Goal: Use online tool/utility: Utilize a website feature to perform a specific function

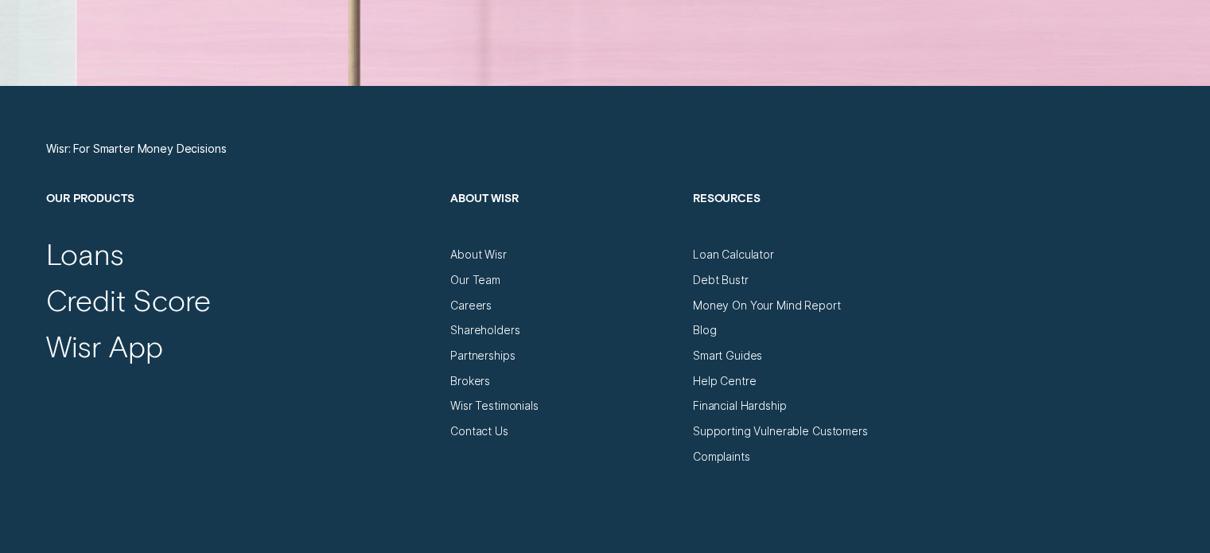
scroll to position [5328, 0]
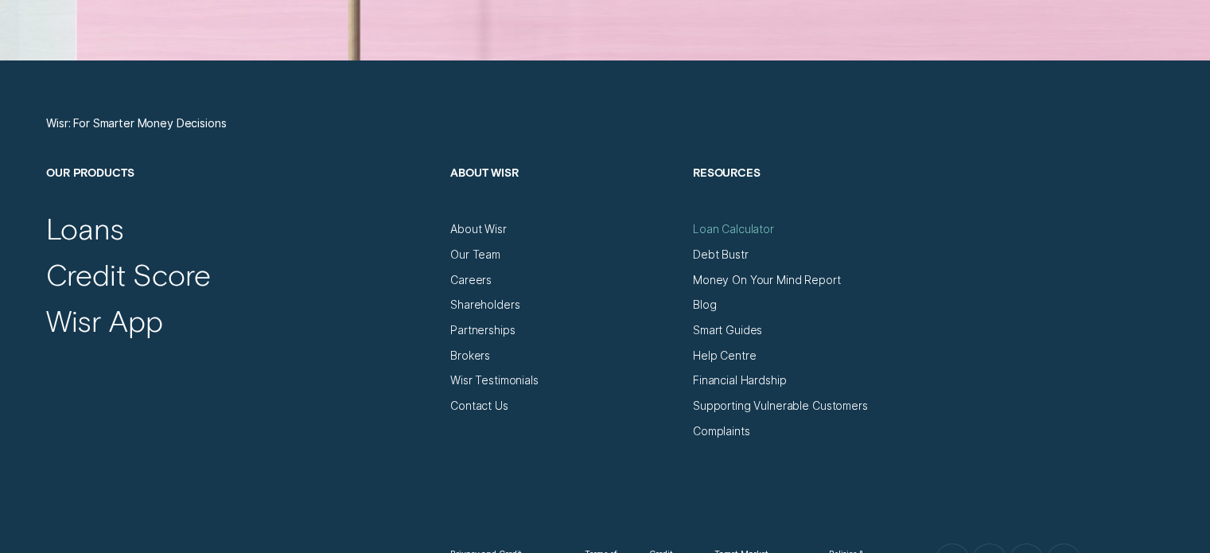
click at [726, 227] on div "Loan Calculator" at bounding box center [733, 229] width 81 height 14
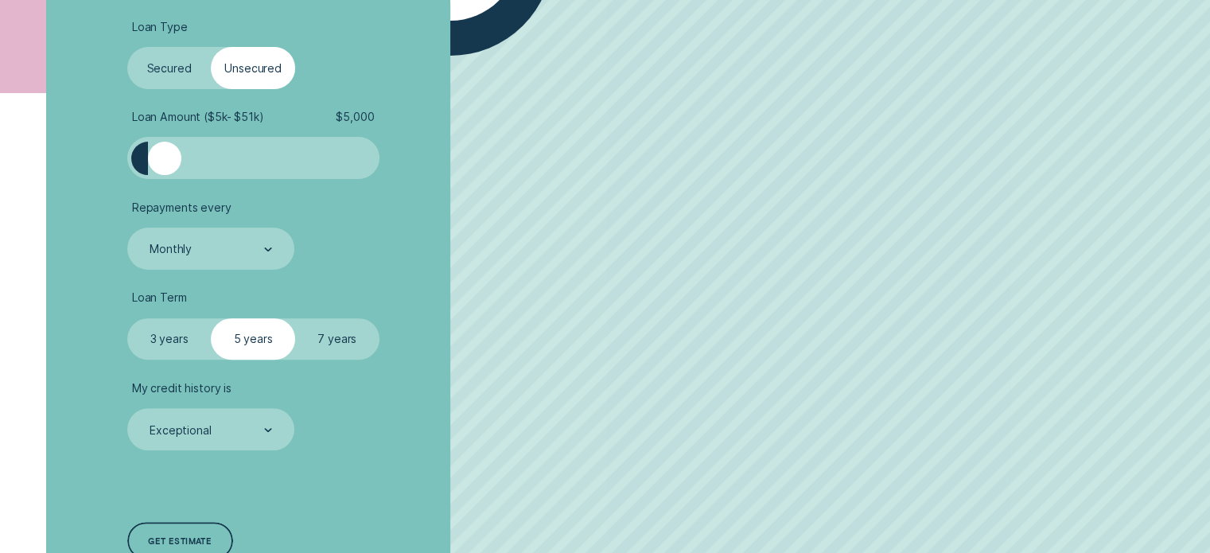
scroll to position [477, 0]
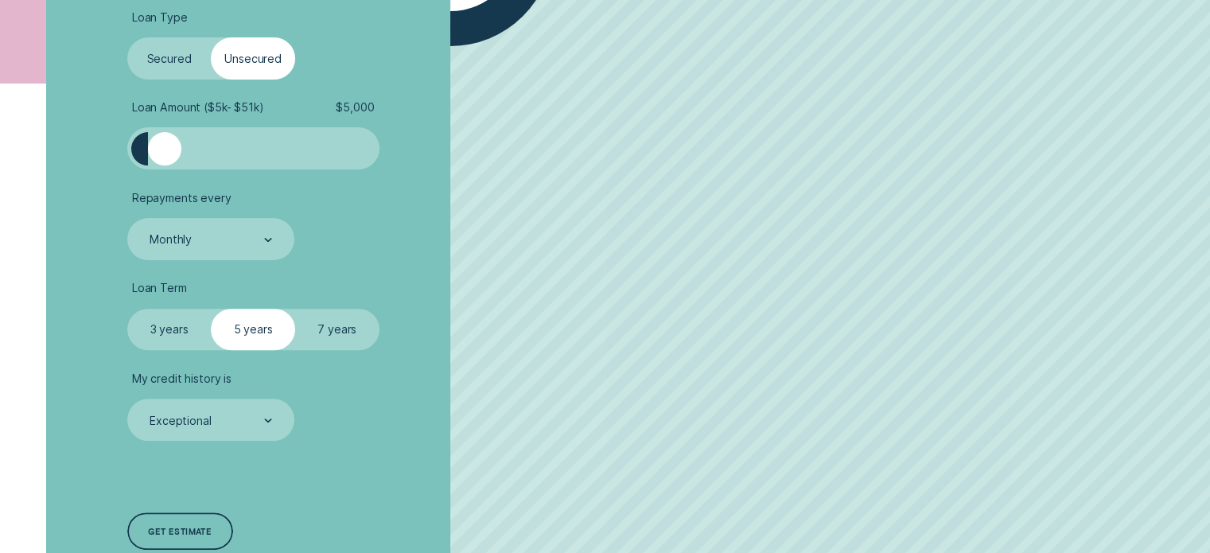
click at [178, 68] on label "Secured" at bounding box center [169, 58] width 84 height 42
click at [127, 37] on input "Secured" at bounding box center [127, 37] width 0 height 0
click at [162, 69] on label "Secured" at bounding box center [169, 58] width 84 height 42
click at [127, 37] on input "Secured" at bounding box center [127, 37] width 0 height 0
click at [266, 53] on label "Unsecured" at bounding box center [253, 58] width 84 height 42
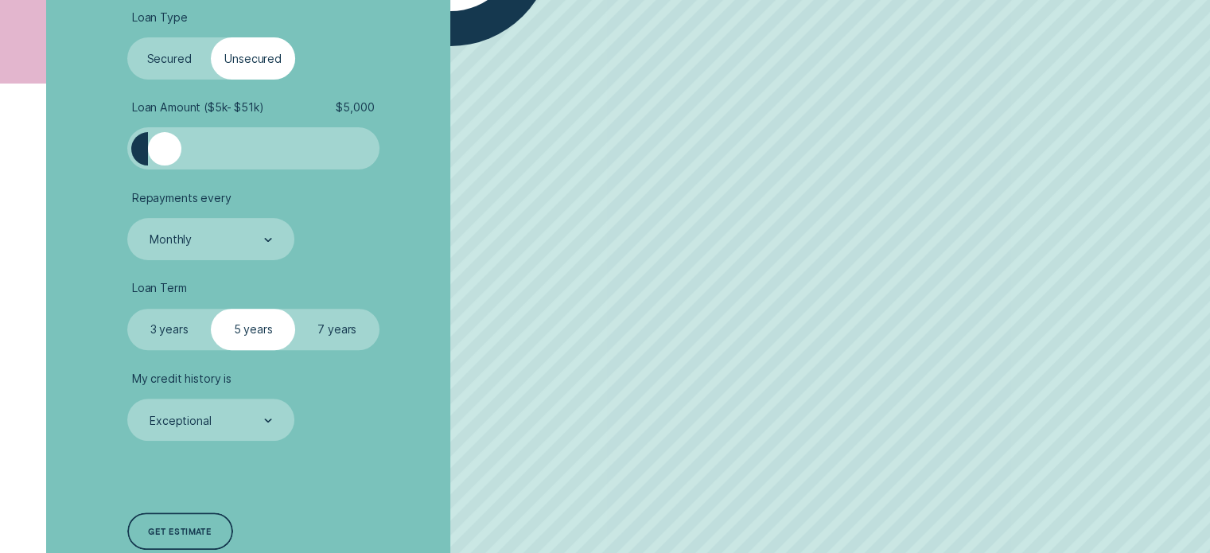
click at [211, 37] on input "Unsecured" at bounding box center [211, 37] width 0 height 0
click at [267, 63] on label "Unsecured" at bounding box center [253, 58] width 84 height 42
click at [211, 37] on input "Unsecured" at bounding box center [211, 37] width 0 height 0
click at [246, 61] on label "Unsecured" at bounding box center [253, 58] width 84 height 42
click at [211, 37] on input "Unsecured" at bounding box center [211, 37] width 0 height 0
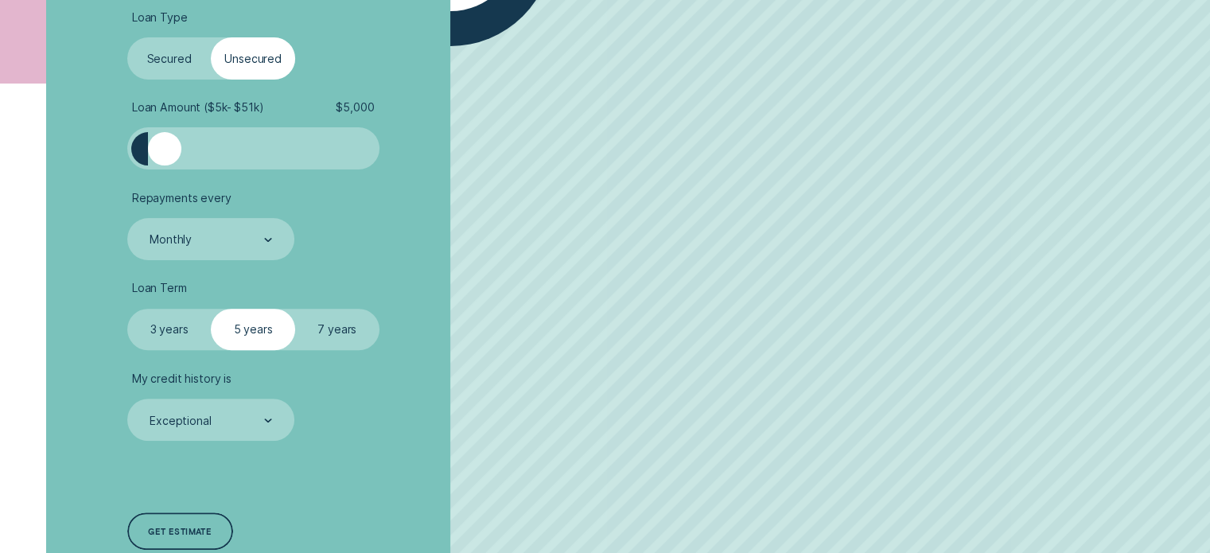
click at [246, 61] on label "Unsecured" at bounding box center [253, 58] width 84 height 42
click at [211, 37] on input "Unsecured" at bounding box center [211, 37] width 0 height 0
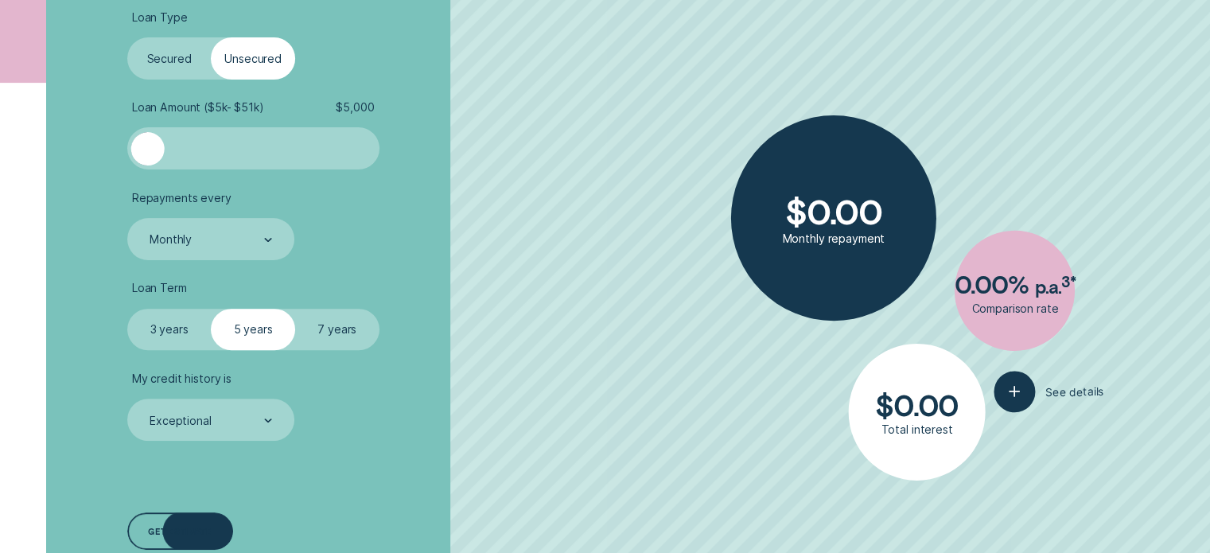
click at [266, 69] on label "Unsecured" at bounding box center [253, 58] width 84 height 42
click at [211, 37] on input "Unsecured" at bounding box center [211, 37] width 0 height 0
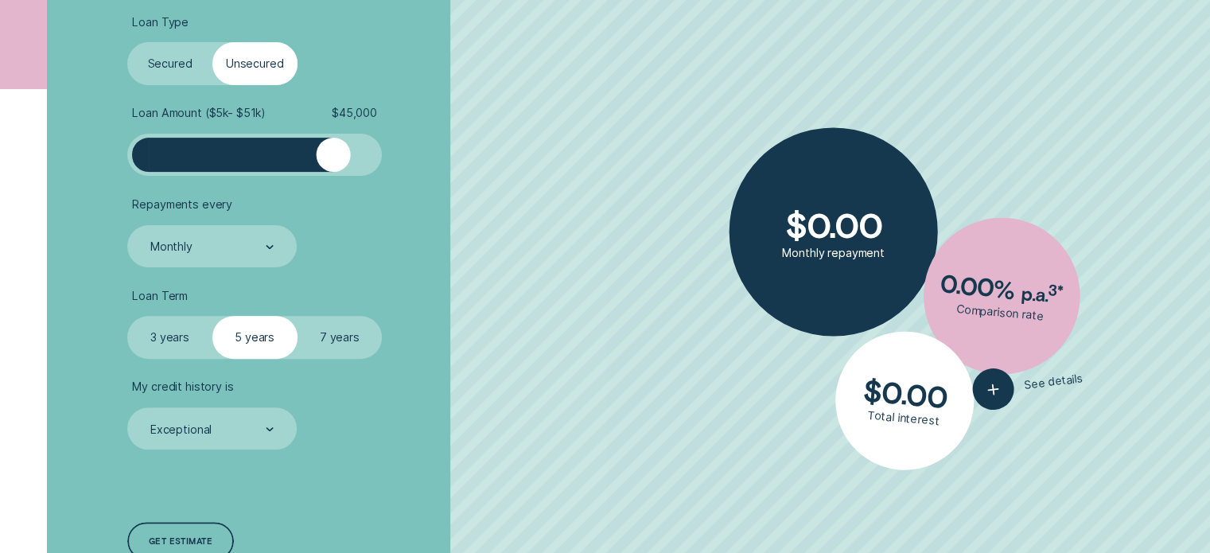
drag, startPoint x: 148, startPoint y: 155, endPoint x: 332, endPoint y: 184, distance: 186.8
click at [332, 184] on ul "Loan Type Select Loan Type Secured Unsecured Loan Amount ( $5k - $51k ) $ 45,00…" at bounding box center [322, 232] width 390 height 435
click at [332, 340] on label "7 years" at bounding box center [339, 337] width 85 height 42
click at [297, 316] on input "7 years" at bounding box center [297, 316] width 0 height 0
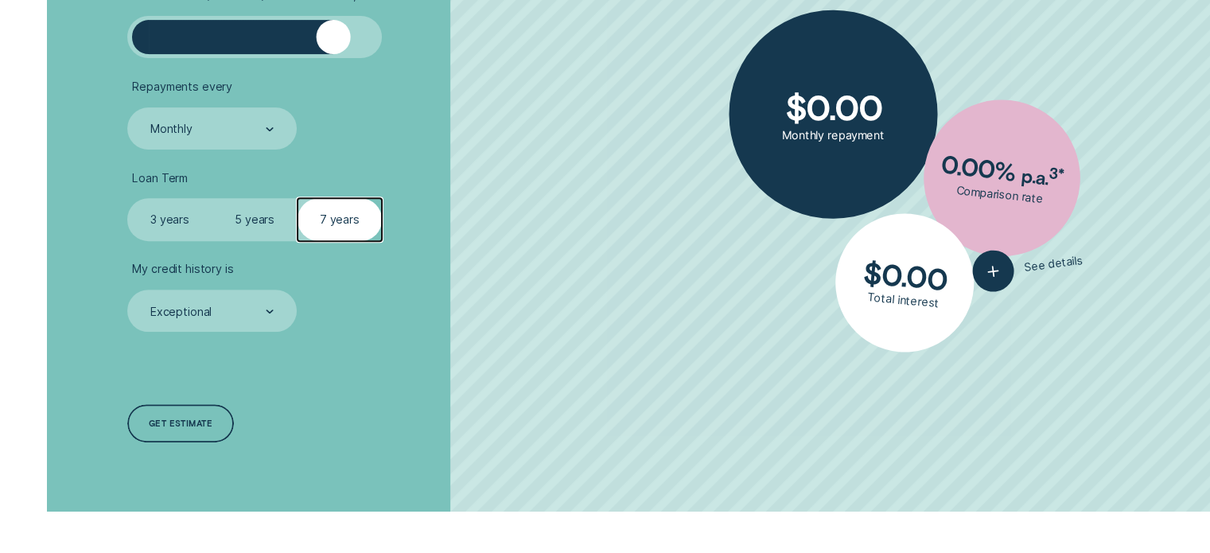
scroll to position [636, 0]
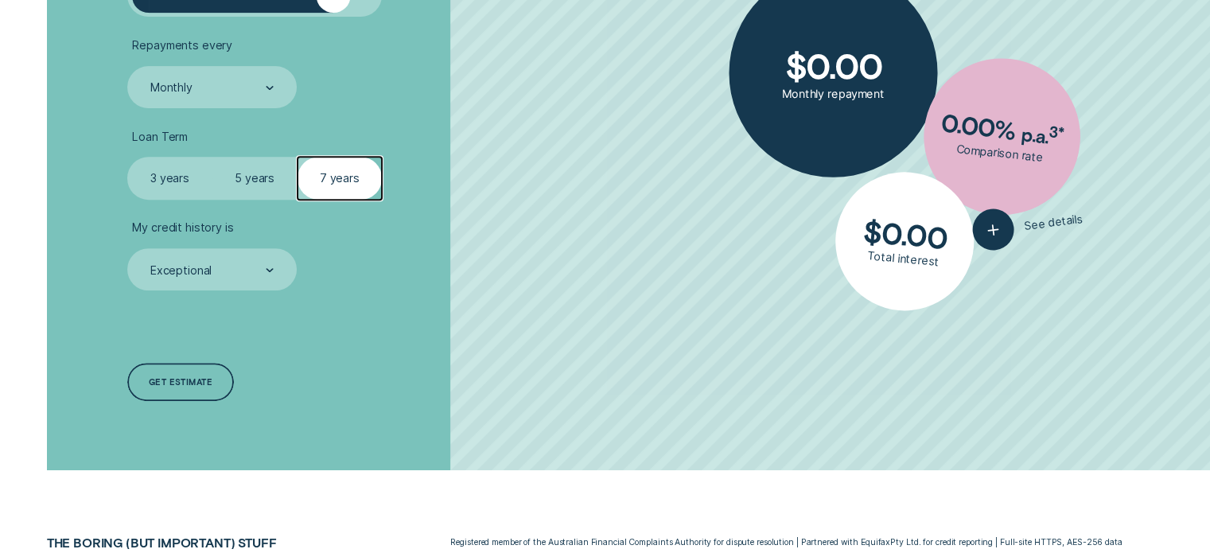
click at [226, 177] on label "5 years" at bounding box center [254, 178] width 85 height 42
click at [212, 157] on input "5 years" at bounding box center [212, 157] width 0 height 0
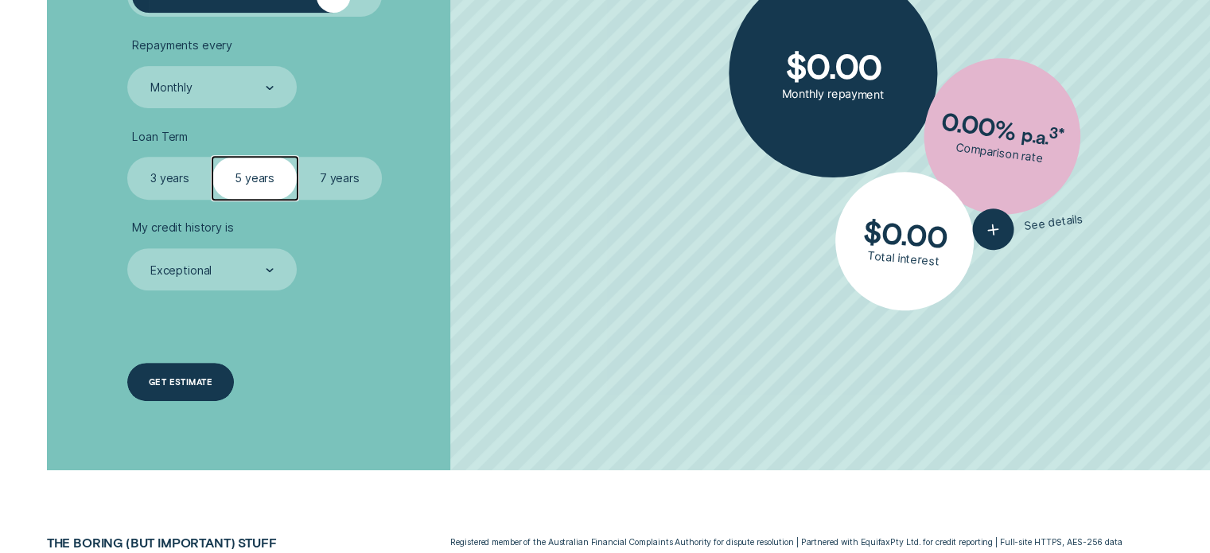
click at [153, 391] on div "Get estimate" at bounding box center [180, 382] width 106 height 38
